Goal: Task Accomplishment & Management: Use online tool/utility

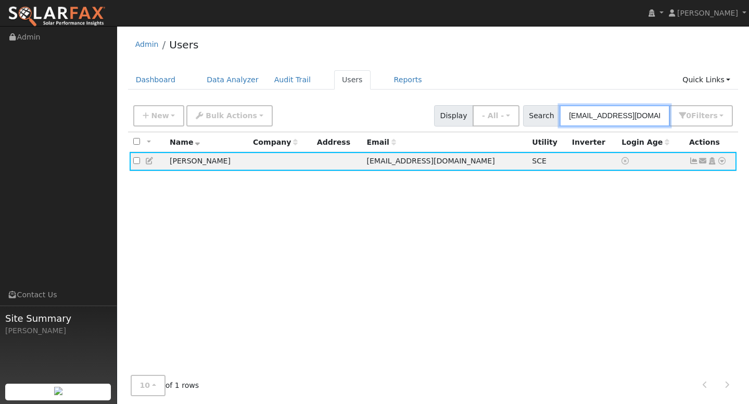
click at [617, 117] on input "[EMAIL_ADDRESS][DOMAIN_NAME]" at bounding box center [614, 115] width 110 height 21
paste input "[EMAIL_ADDRESS][DOMAIN_NAME]"
type input "[EMAIL_ADDRESS][DOMAIN_NAME]"
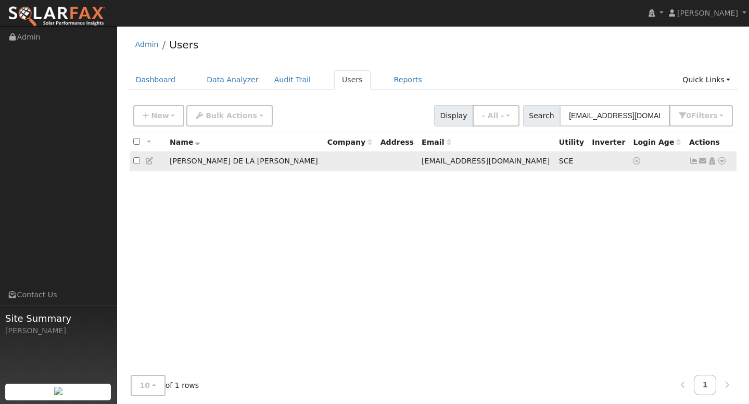
click at [722, 161] on icon at bounding box center [721, 160] width 9 height 7
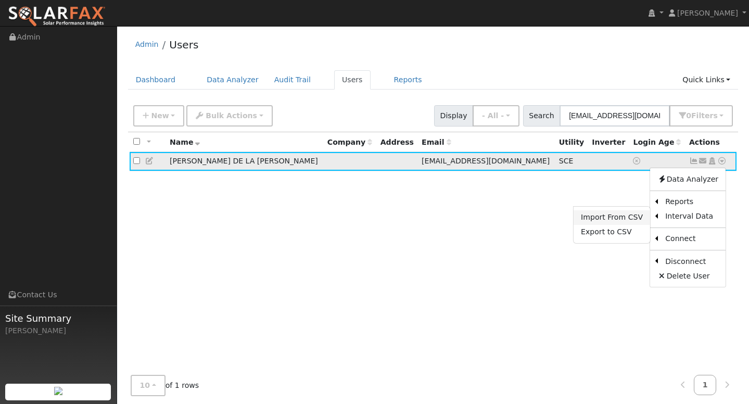
click at [638, 215] on link "Import From CSV" at bounding box center [611, 217] width 76 height 15
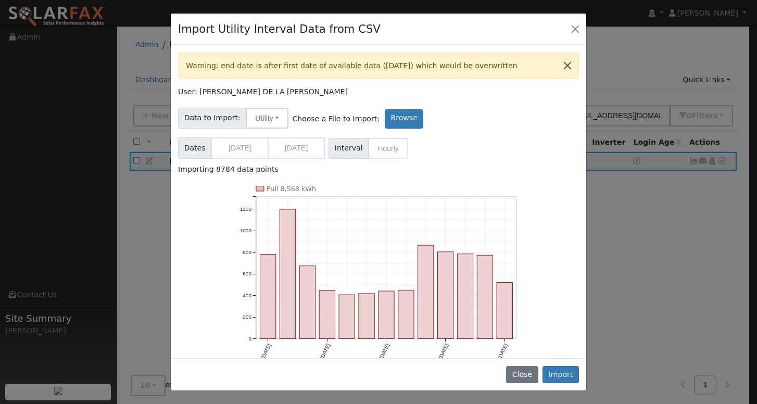
click at [559, 65] on button "Close" at bounding box center [567, 65] width 22 height 25
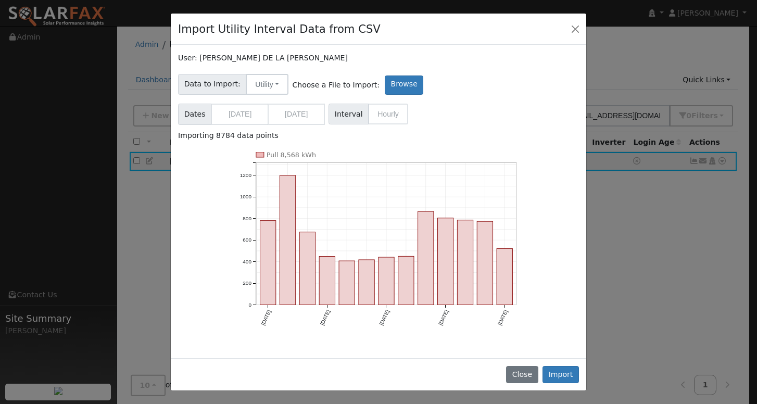
scroll to position [12, 0]
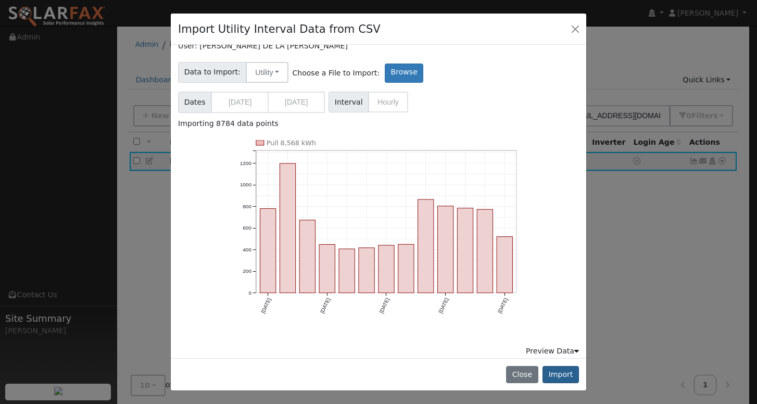
click at [561, 376] on button "Import" at bounding box center [560, 375] width 36 height 18
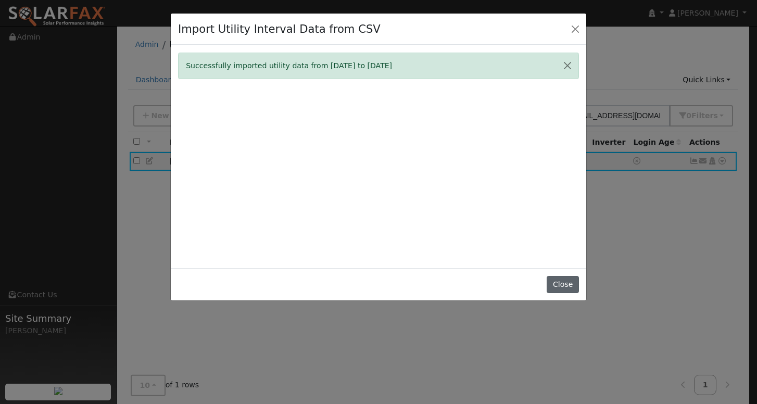
click at [572, 293] on button "Close" at bounding box center [562, 285] width 32 height 18
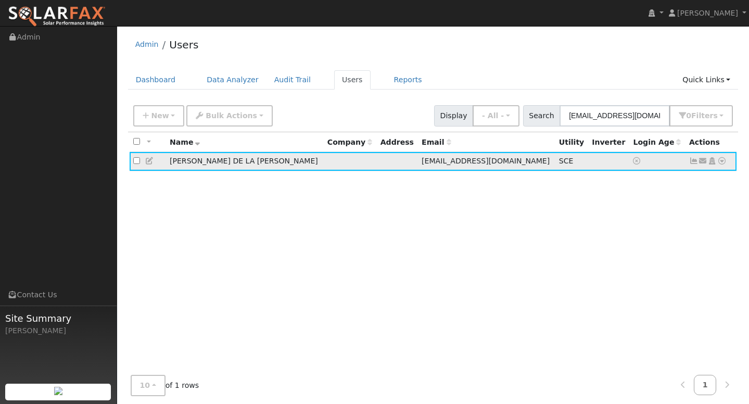
click at [694, 162] on icon at bounding box center [693, 160] width 9 height 7
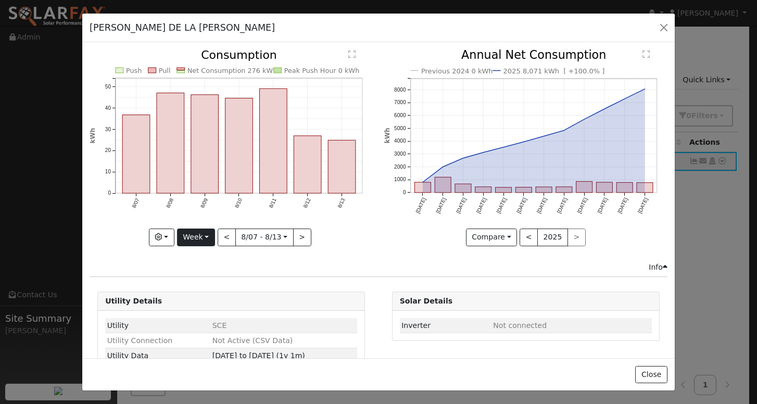
click at [195, 236] on button "Week" at bounding box center [196, 237] width 38 height 18
click at [195, 300] on link "Year" at bounding box center [213, 302] width 72 height 15
type input "[DATE]"
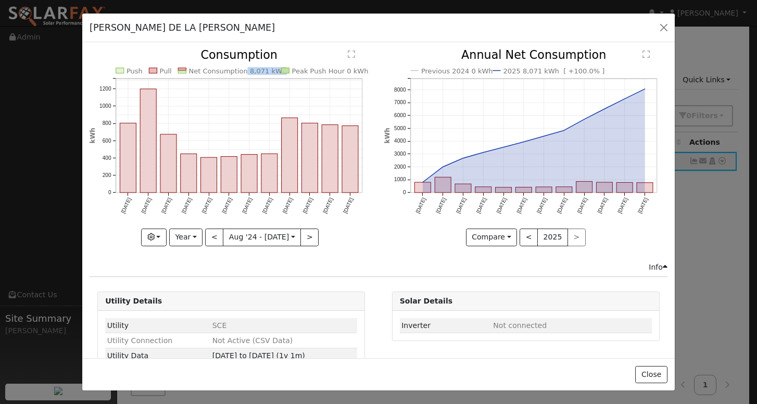
copy text "8,071 kWh"
drag, startPoint x: 238, startPoint y: 69, endPoint x: 271, endPoint y: 73, distance: 32.5
click at [271, 73] on text "Net Consumption 8,071 kWh" at bounding box center [238, 71] width 98 height 8
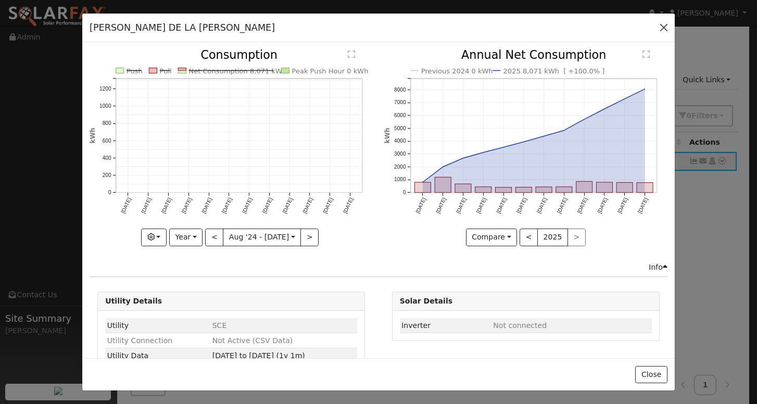
click at [663, 29] on button "button" at bounding box center [663, 27] width 15 height 15
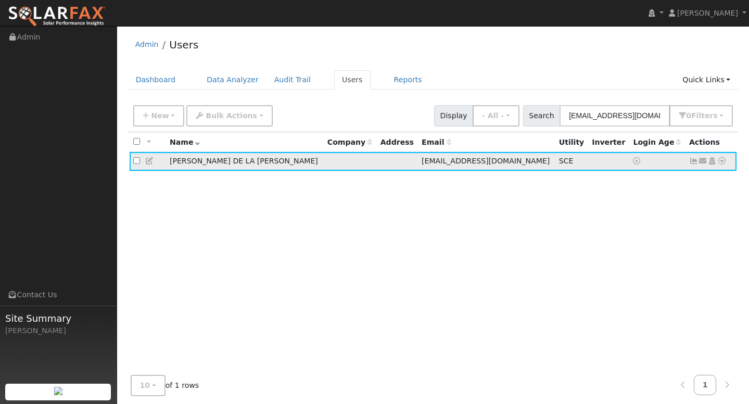
click at [723, 163] on icon at bounding box center [721, 160] width 9 height 7
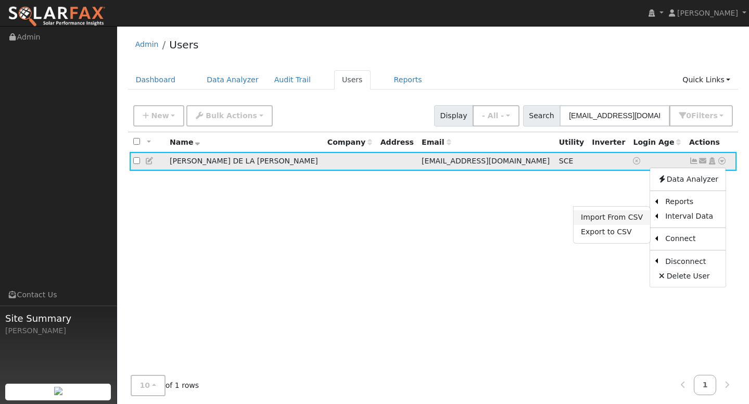
click at [621, 225] on link "Import From CSV" at bounding box center [611, 217] width 76 height 15
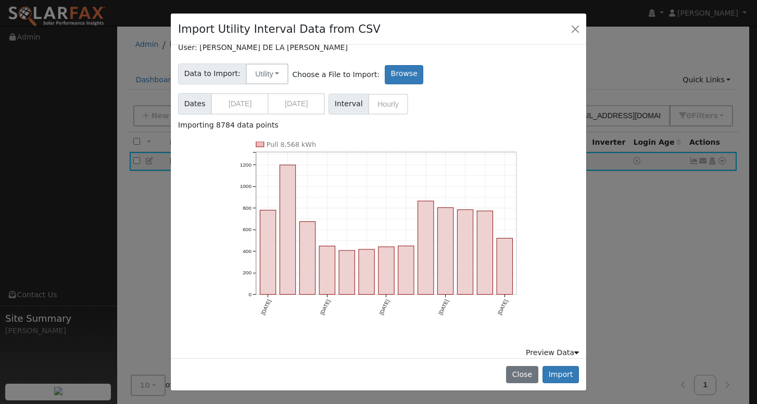
scroll to position [46, 0]
click at [563, 347] on div "Preview Data" at bounding box center [551, 350] width 53 height 11
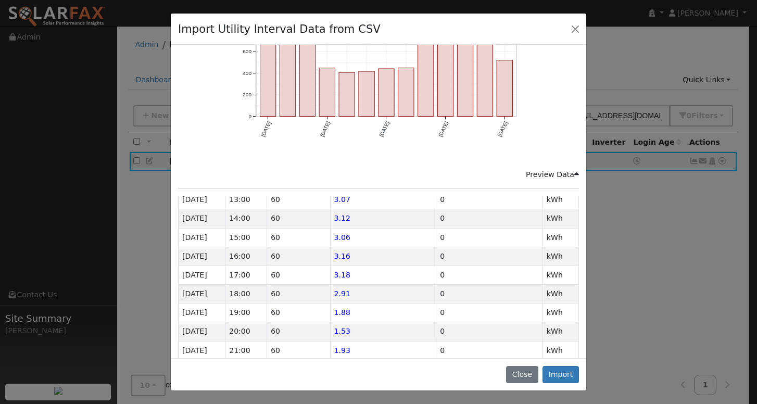
scroll to position [749, 0]
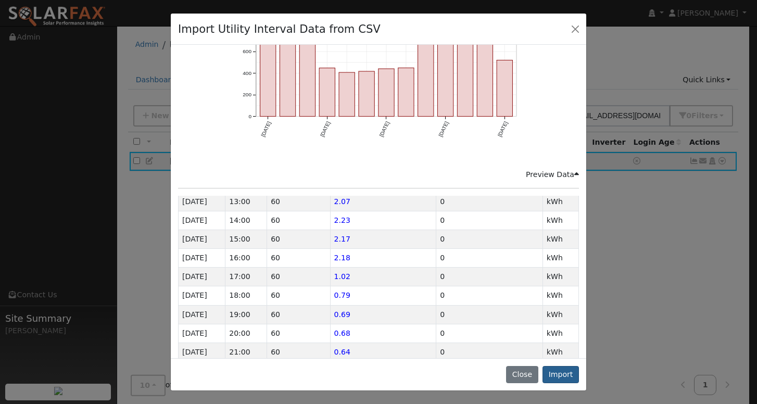
click at [566, 374] on button "Import" at bounding box center [560, 375] width 36 height 18
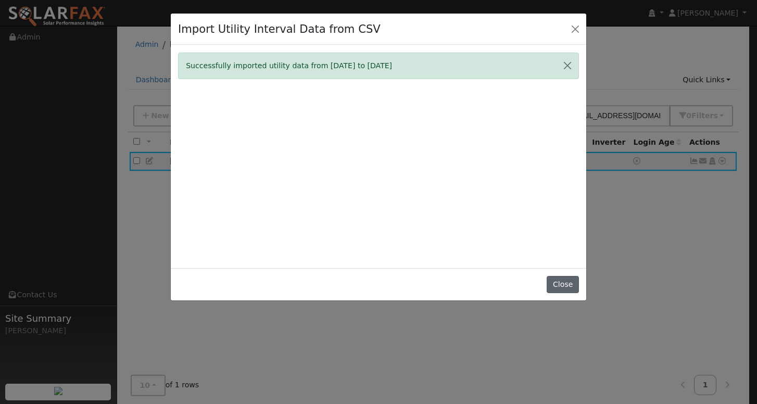
click at [558, 291] on button "Close" at bounding box center [562, 285] width 32 height 18
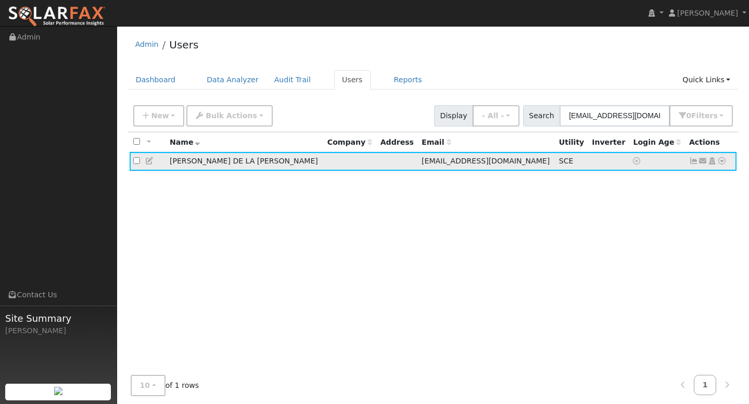
click at [691, 162] on icon at bounding box center [693, 160] width 9 height 7
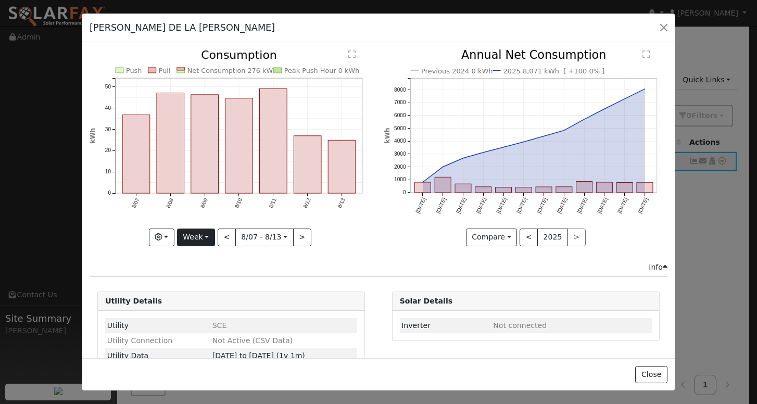
click at [202, 238] on button "Week" at bounding box center [196, 237] width 38 height 18
click at [199, 295] on link "Year" at bounding box center [213, 302] width 72 height 15
type input "[DATE]"
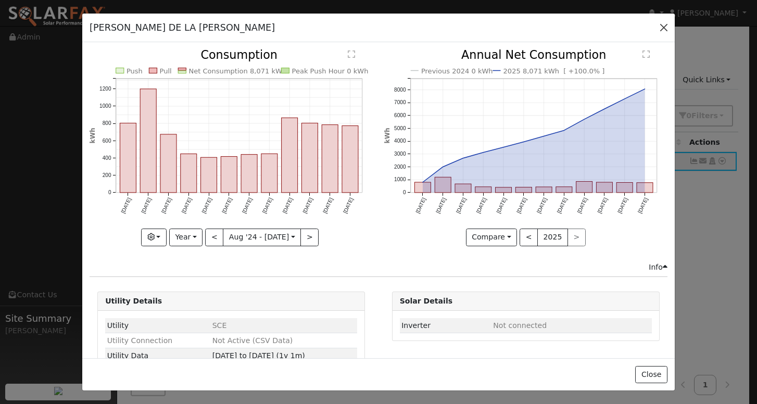
click at [666, 28] on button "button" at bounding box center [663, 27] width 15 height 15
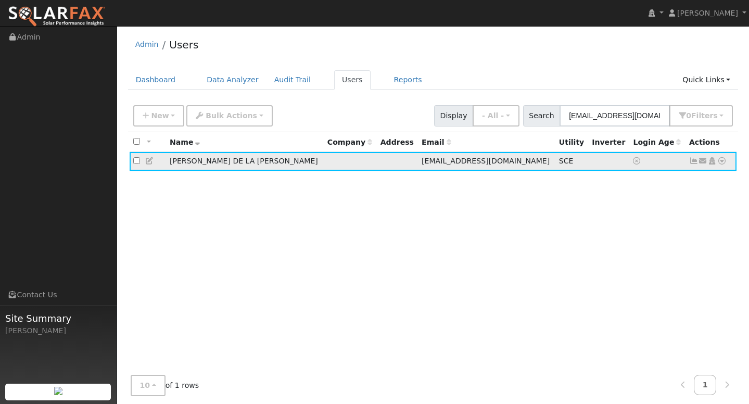
click at [695, 162] on icon at bounding box center [693, 160] width 9 height 7
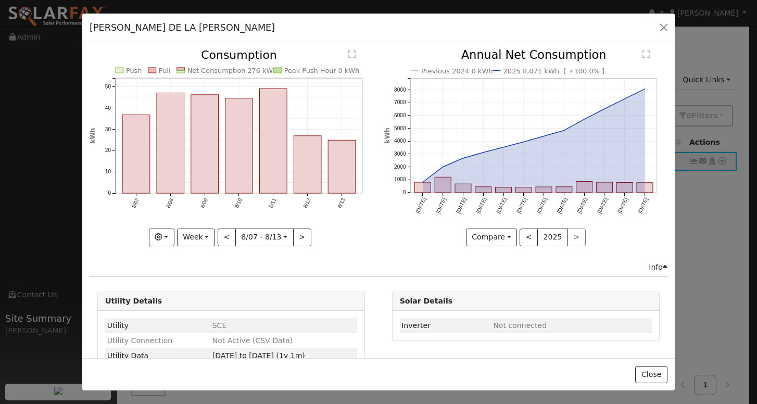
click at [215, 232] on icon "Push Pull Net Consumption 276 kWh Peak Push Hour 0 kWh 8/07 8/08 8/09 8/10 8/11…" at bounding box center [230, 143] width 283 height 189
click at [209, 233] on button "Week" at bounding box center [196, 237] width 38 height 18
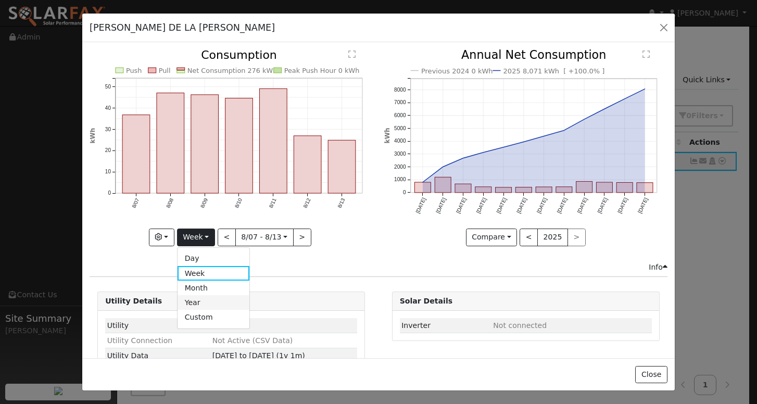
click at [199, 295] on link "Year" at bounding box center [213, 302] width 72 height 15
type input "[DATE]"
